Goal: Task Accomplishment & Management: Use online tool/utility

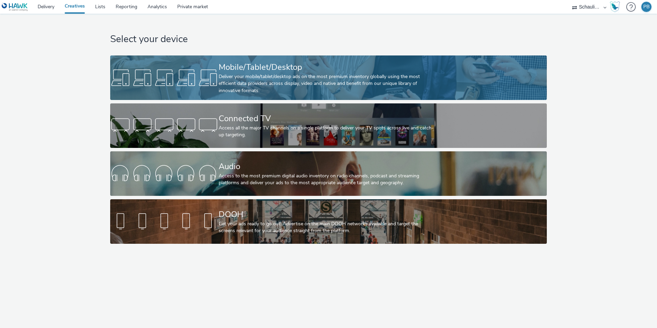
click at [251, 85] on div "Deliver your mobile/tablet/desktop ads on the most premium inventory globally u…" at bounding box center [327, 83] width 217 height 21
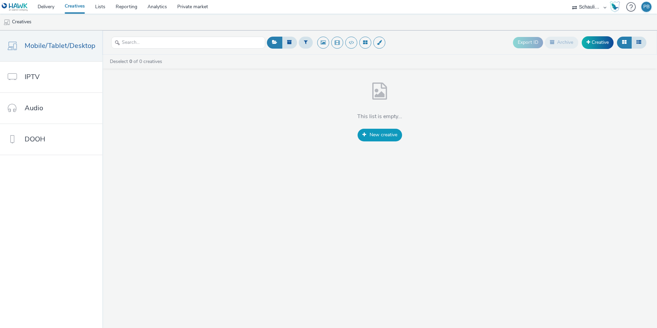
click at [376, 135] on span "New creative" at bounding box center [384, 134] width 28 height 7
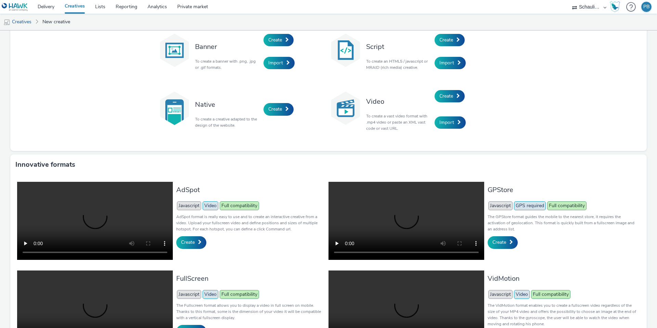
scroll to position [20, 0]
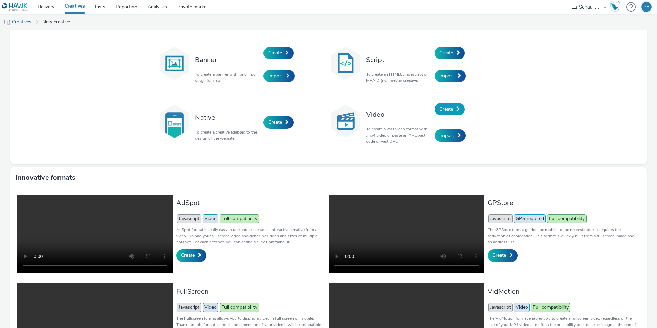
click at [443, 111] on span "Create" at bounding box center [446, 109] width 14 height 7
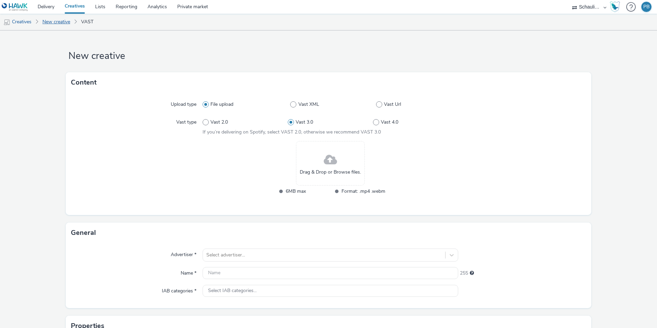
click at [64, 20] on link "New creative" at bounding box center [56, 22] width 35 height 16
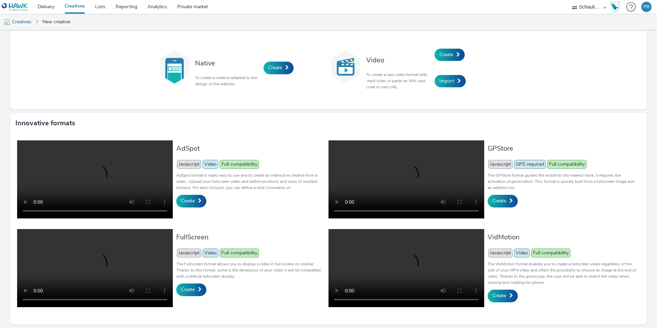
scroll to position [94, 0]
click at [188, 197] on span "Create" at bounding box center [188, 200] width 14 height 7
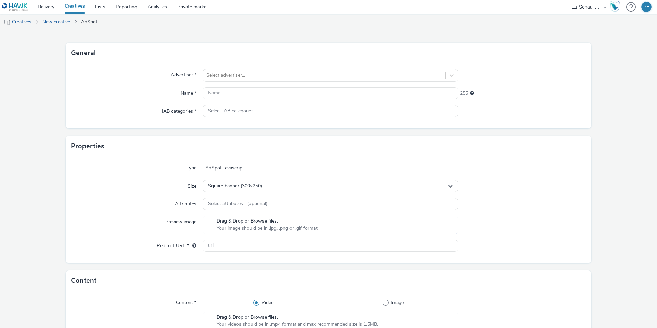
scroll to position [30, 0]
click at [261, 187] on span "Square banner (300x250)" at bounding box center [235, 186] width 54 height 6
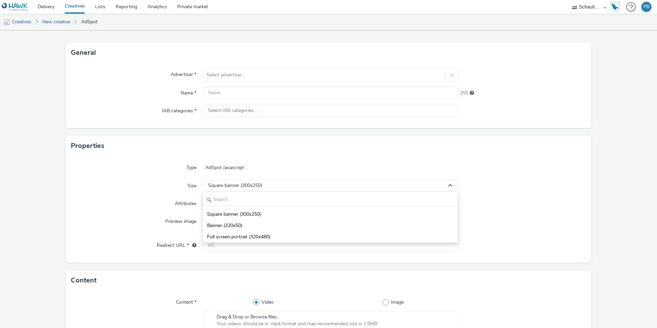
click at [371, 162] on div "AdSpot Javascript" at bounding box center [331, 168] width 256 height 12
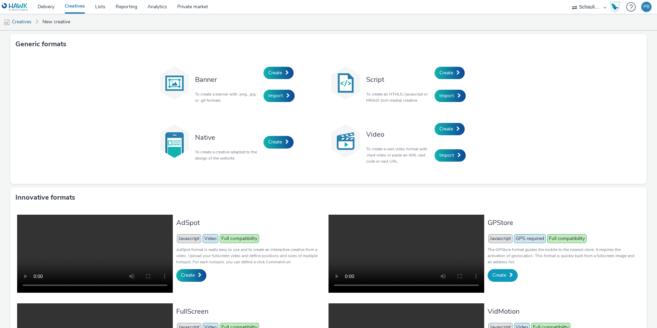
click at [503, 274] on span "Create" at bounding box center [499, 275] width 14 height 7
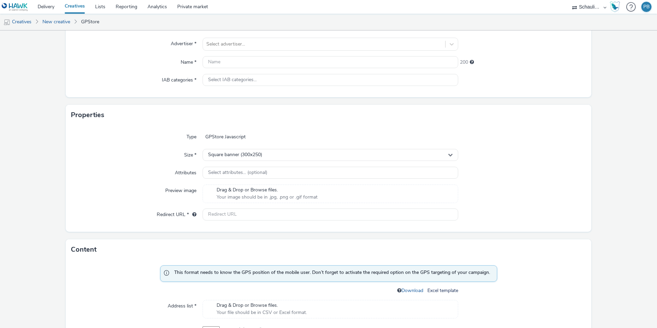
scroll to position [67, 0]
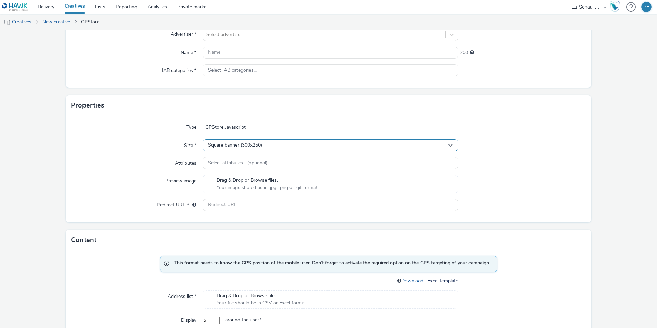
click at [326, 146] on div "Square banner (300x250)" at bounding box center [331, 145] width 256 height 12
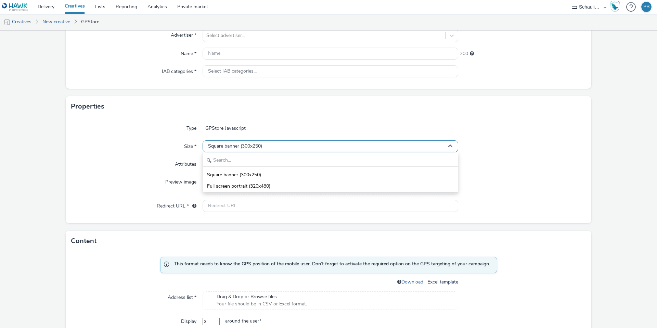
click at [326, 146] on div "Square banner (300x250)" at bounding box center [331, 146] width 256 height 12
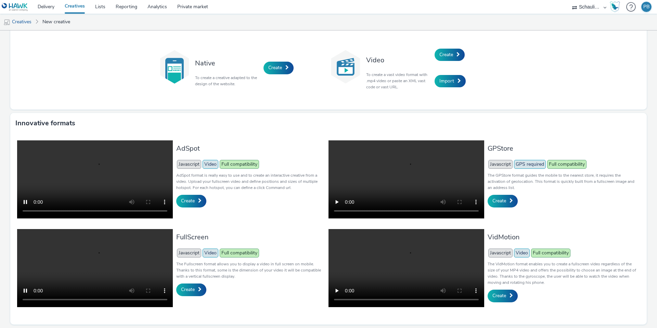
scroll to position [94, 0]
click at [201, 287] on span at bounding box center [199, 289] width 3 height 5
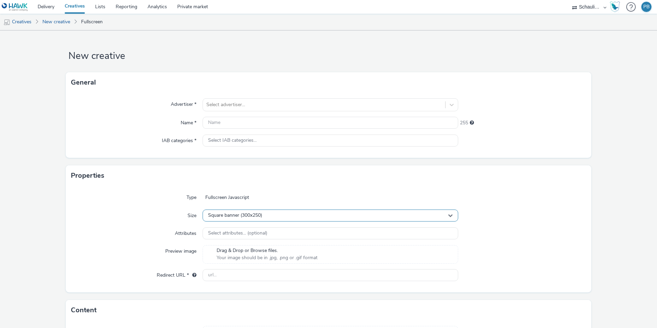
click at [246, 214] on span "Square banner (300x250)" at bounding box center [235, 216] width 54 height 6
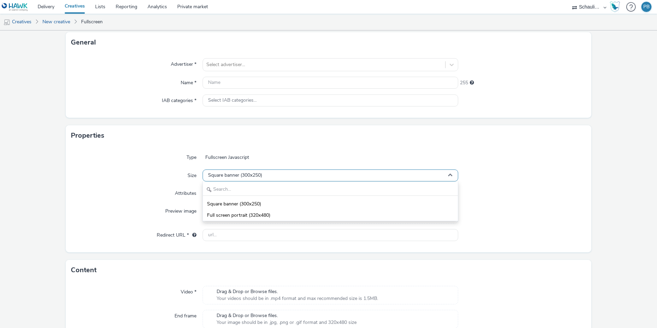
scroll to position [41, 0]
click at [150, 157] on div "Type" at bounding box center [136, 156] width 131 height 12
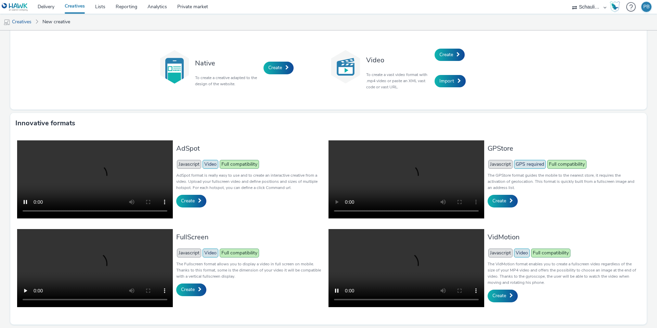
scroll to position [94, 0]
click at [510, 290] on link "Create" at bounding box center [503, 296] width 30 height 12
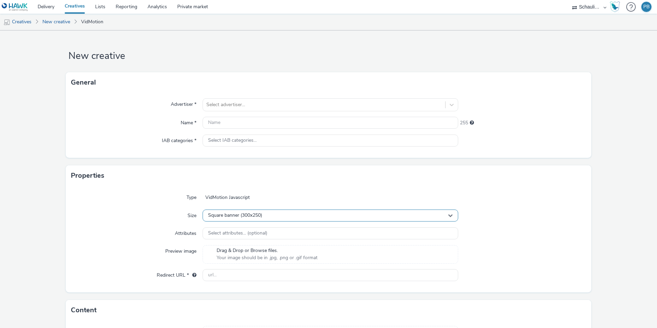
click at [384, 213] on div "Square banner (300x250)" at bounding box center [331, 215] width 256 height 12
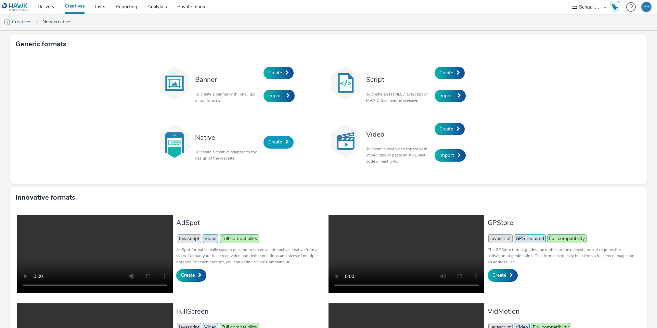
click at [277, 139] on span "Create" at bounding box center [275, 142] width 14 height 7
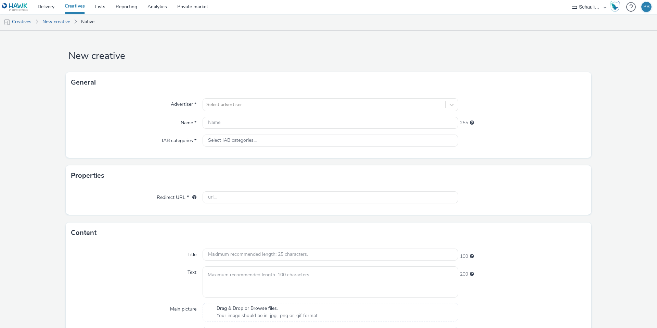
click at [588, 7] on select "Schaulicht GmbH" at bounding box center [589, 7] width 41 height 14
click at [648, 8] on div "PB" at bounding box center [646, 7] width 6 height 10
click at [19, 5] on img at bounding box center [15, 7] width 26 height 9
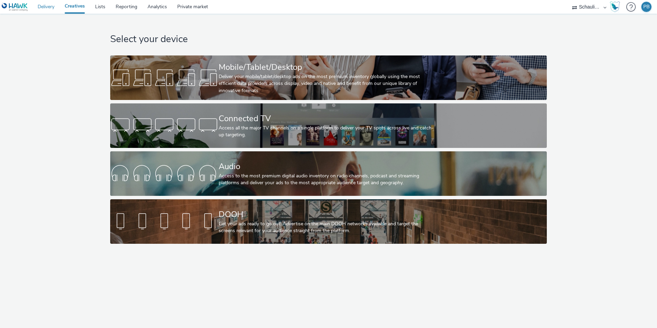
click at [48, 7] on link "Delivery" at bounding box center [46, 7] width 27 height 14
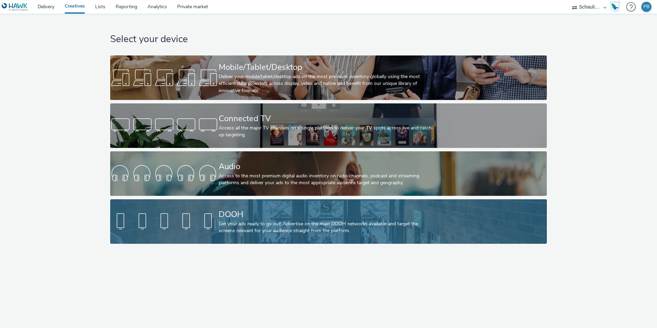
click at [248, 230] on div "Get your ads ready to go out! Advertise on the main DOOH networks available and…" at bounding box center [327, 227] width 217 height 14
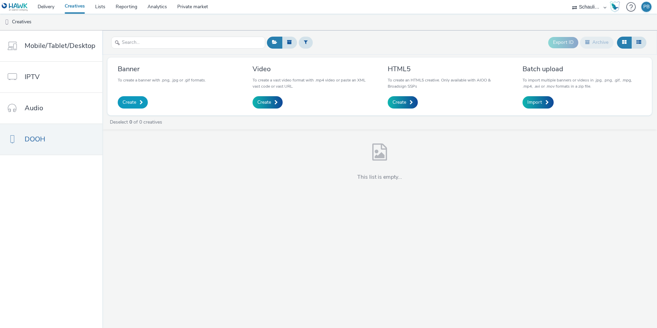
click at [136, 105] on link "Create" at bounding box center [133, 102] width 30 height 12
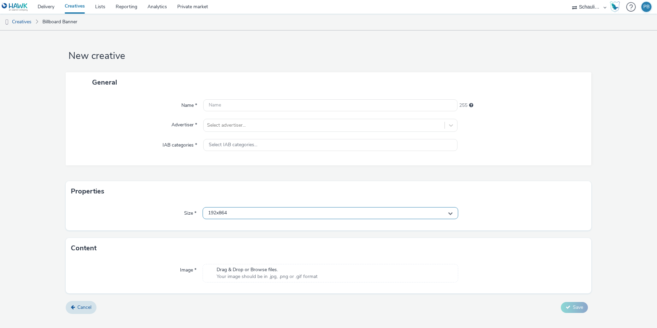
click at [250, 215] on div "192x864" at bounding box center [331, 213] width 256 height 12
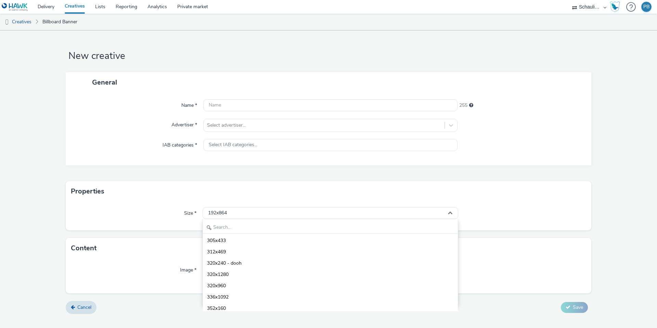
scroll to position [92, 0]
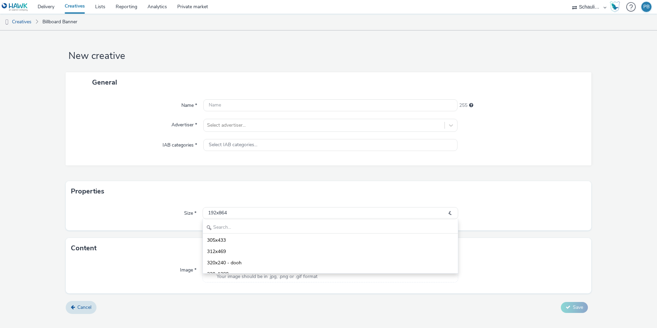
click at [607, 229] on form "New creative General Name * 255 Advertiser * Select advertiser... IAB categorie…" at bounding box center [328, 174] width 657 height 288
click at [79, 309] on span "Cancel" at bounding box center [84, 307] width 14 height 7
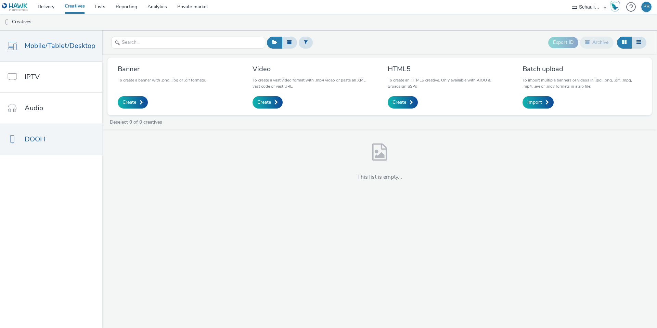
click at [48, 49] on span "Mobile/Tablet/Desktop" at bounding box center [60, 46] width 71 height 10
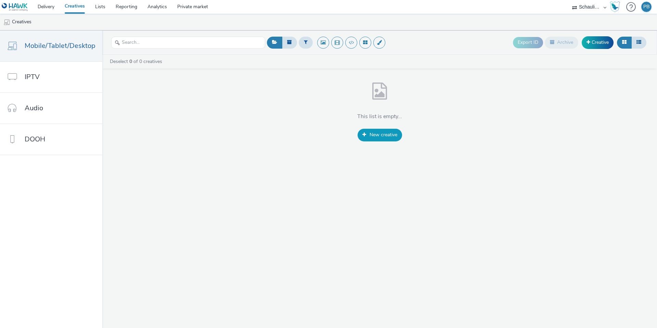
click at [371, 133] on span "New creative" at bounding box center [384, 134] width 28 height 7
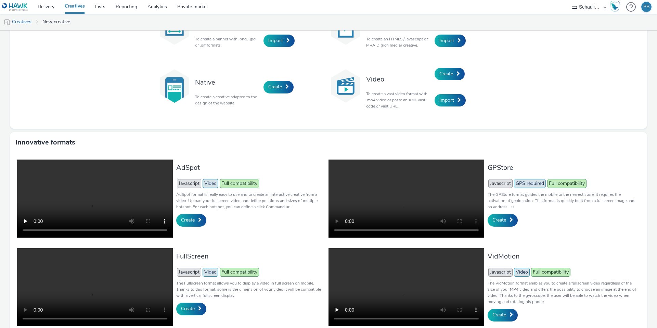
scroll to position [55, 0]
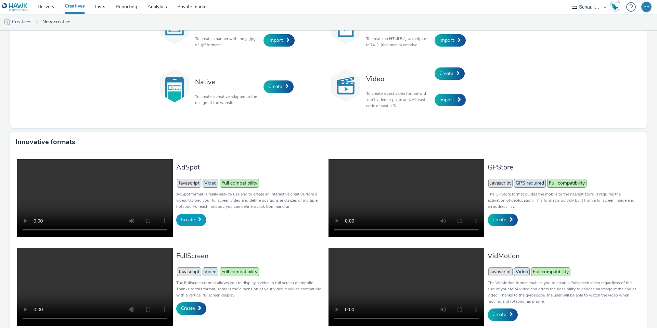
click at [188, 222] on span "Create" at bounding box center [188, 219] width 14 height 7
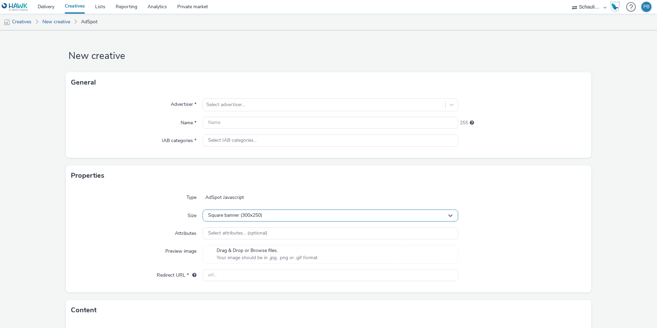
drag, startPoint x: 259, startPoint y: 212, endPoint x: 264, endPoint y: 215, distance: 5.2
click at [259, 212] on div "Square banner (300x250)" at bounding box center [331, 215] width 256 height 12
click at [154, 6] on link "Analytics" at bounding box center [157, 7] width 30 height 14
